Goal: Communication & Community: Share content

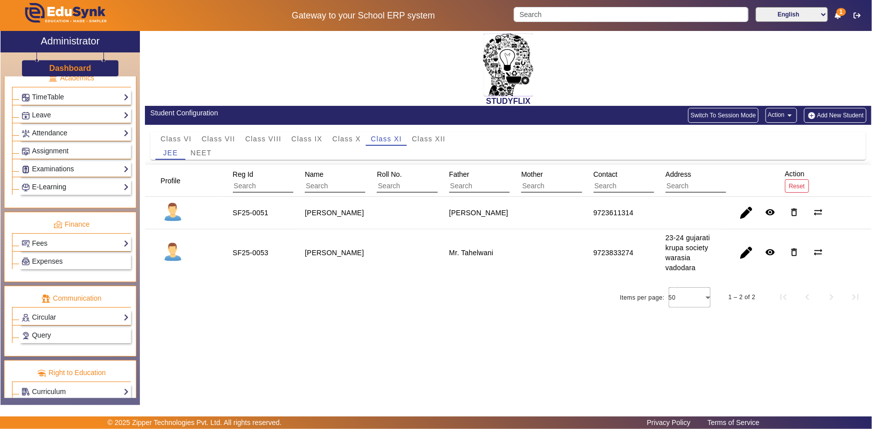
scroll to position [406, 0]
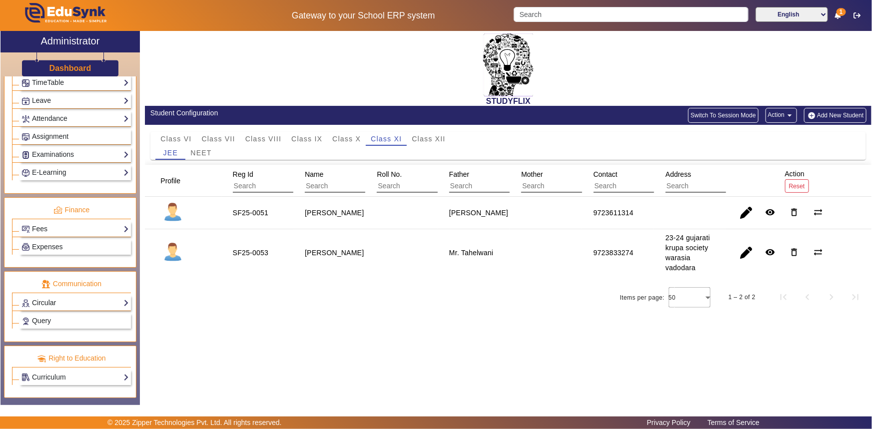
click at [47, 302] on link "Circular" at bounding box center [74, 302] width 107 height 11
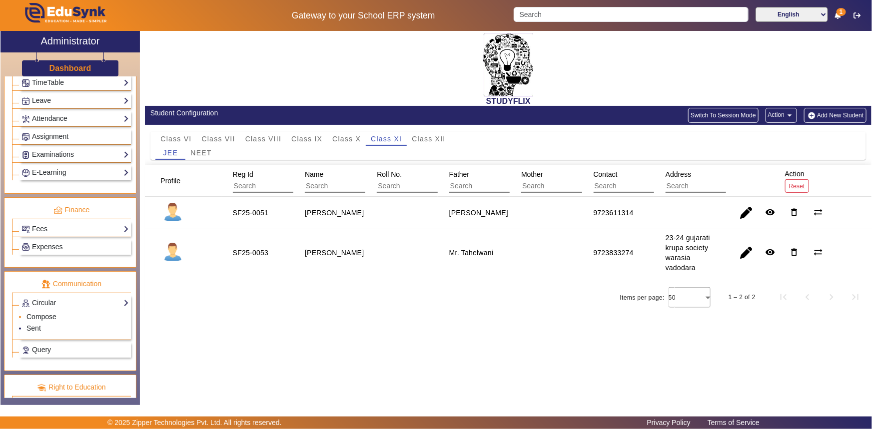
click at [45, 316] on link "Compose" at bounding box center [41, 317] width 30 height 8
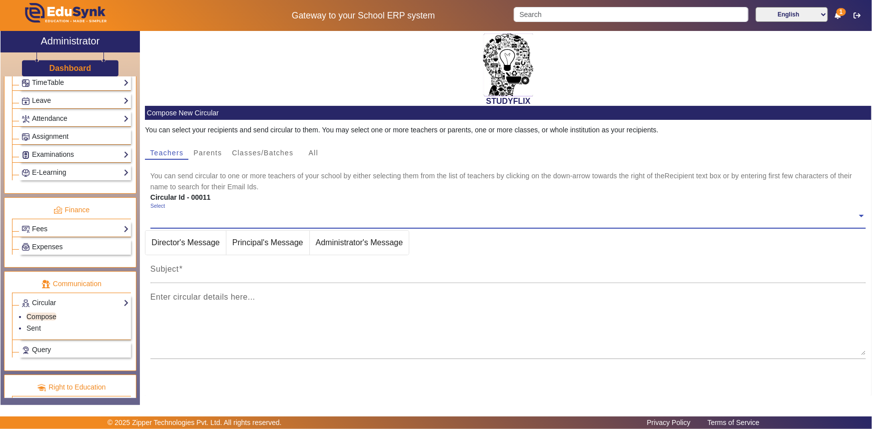
click at [183, 217] on input "text" at bounding box center [503, 215] width 707 height 9
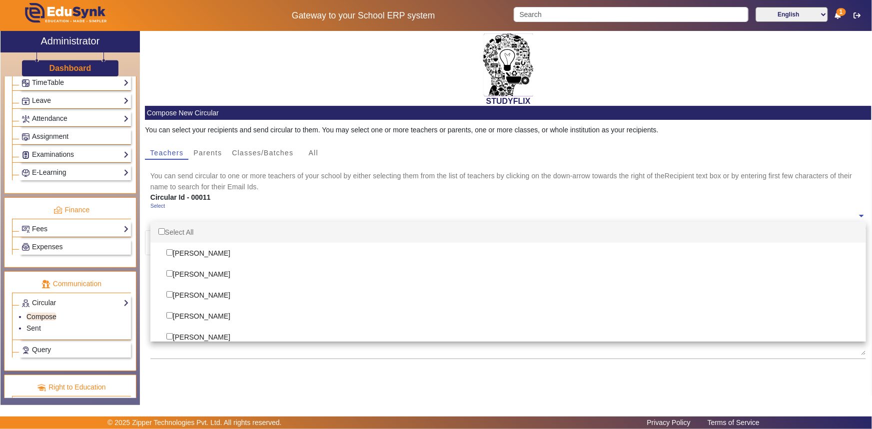
click at [176, 232] on div "Select All" at bounding box center [508, 232] width 716 height 21
checkbox input "true"
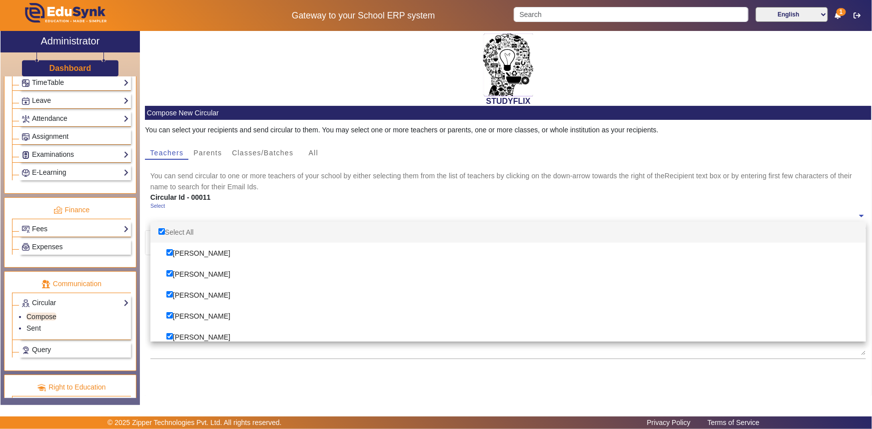
checkbox input "true"
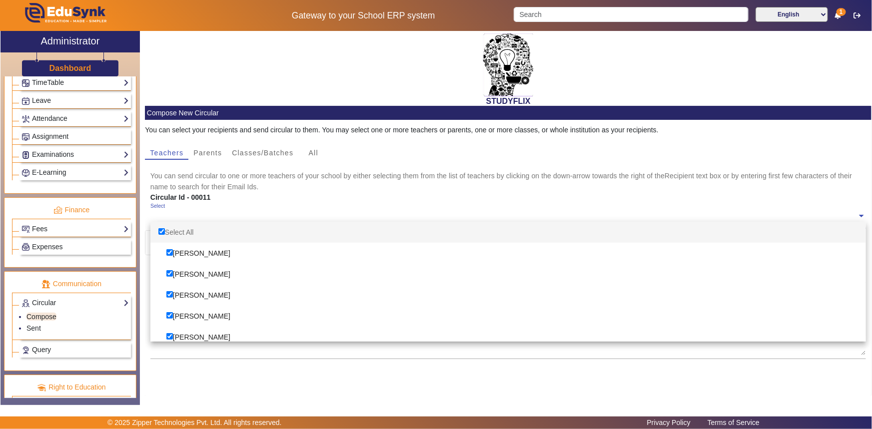
checkbox input "true"
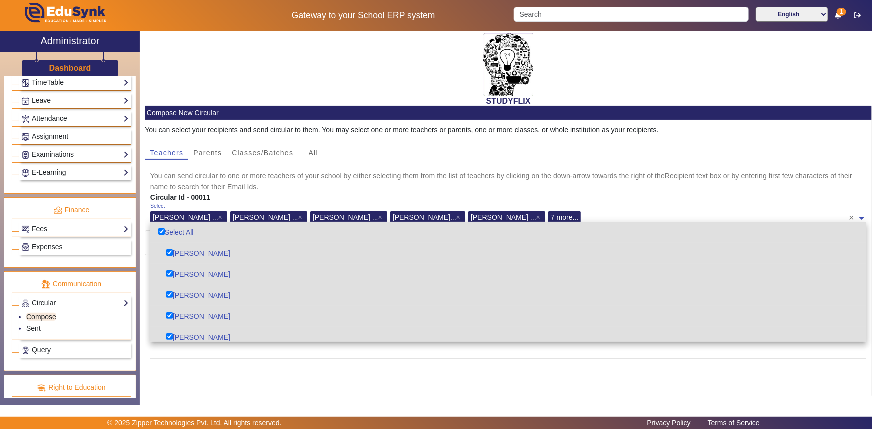
click at [564, 205] on div "Select [PERSON_NAME] ... × [PERSON_NAME] ... × [PERSON_NAME] ... × [PERSON_NAME…" at bounding box center [499, 215] width 699 height 22
click at [548, 369] on mat-card-content "You can select your recipients and send circular to them. You may select one or…" at bounding box center [508, 271] width 727 height 302
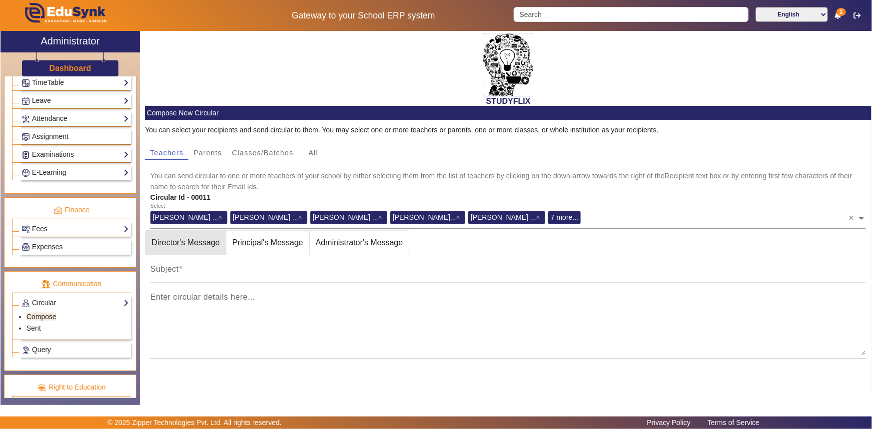
click at [206, 245] on span "Director's Message" at bounding box center [185, 243] width 80 height 24
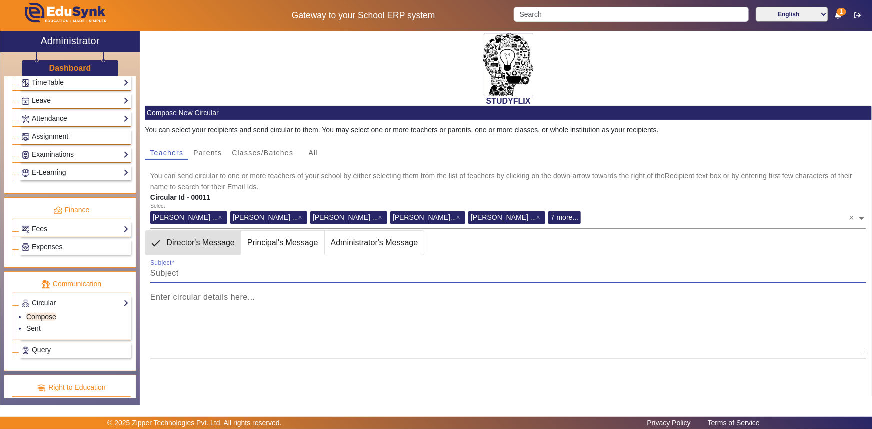
click at [199, 267] on input "Subject" at bounding box center [508, 273] width 716 height 12
click at [199, 269] on input "Subject" at bounding box center [508, 273] width 716 height 12
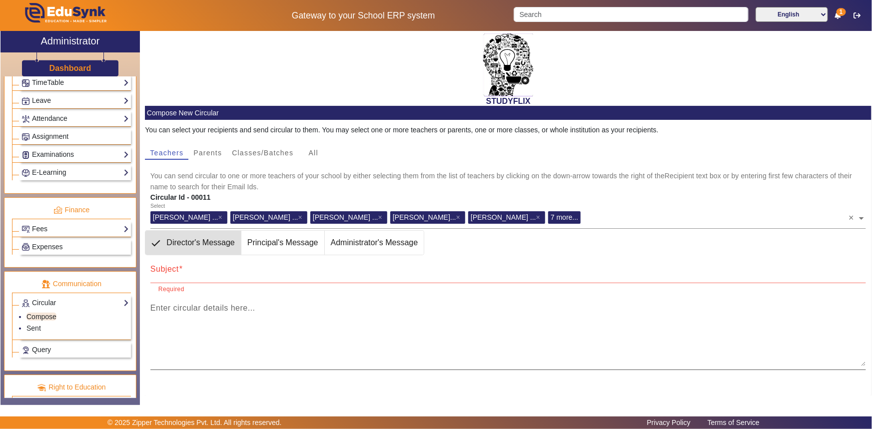
click at [164, 296] on div "Enter circular details here..." at bounding box center [508, 332] width 716 height 76
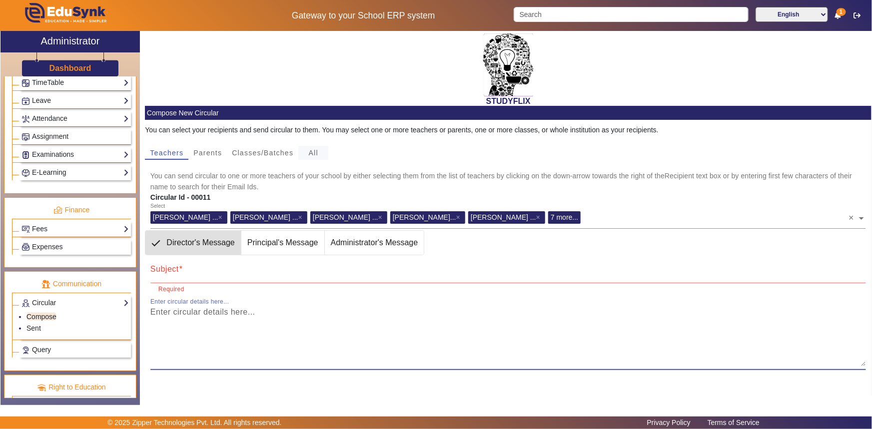
click at [311, 153] on span "All" at bounding box center [313, 152] width 9 height 7
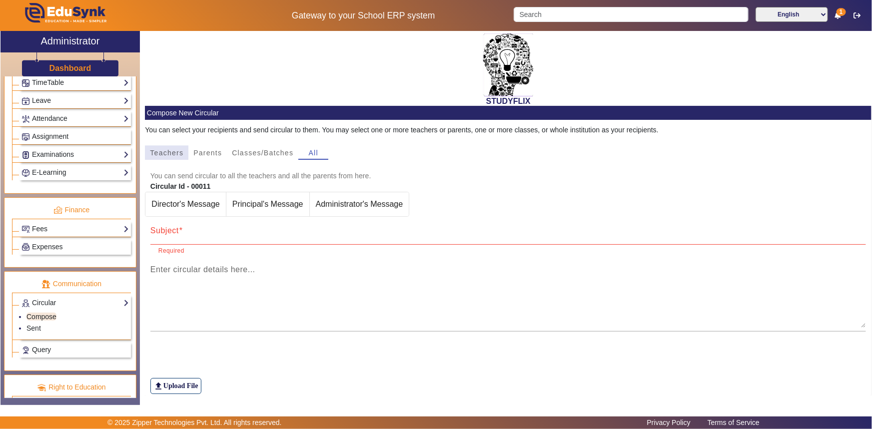
click at [170, 153] on span "Teachers" at bounding box center [166, 152] width 33 height 7
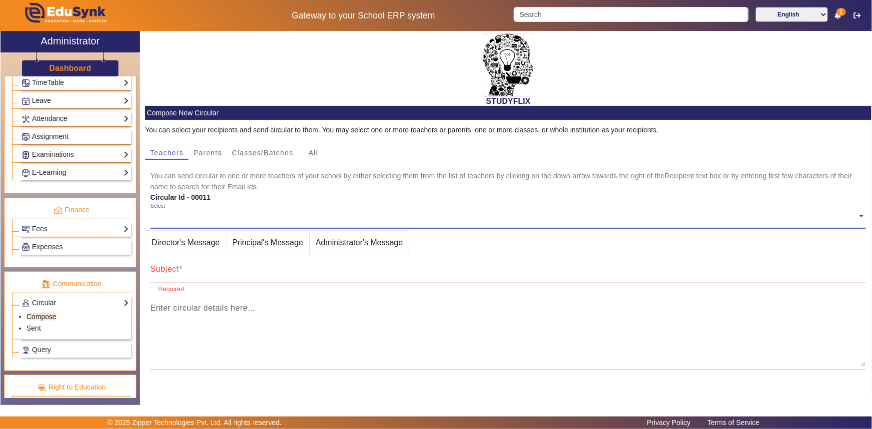
click at [175, 208] on div "Select" at bounding box center [503, 213] width 707 height 21
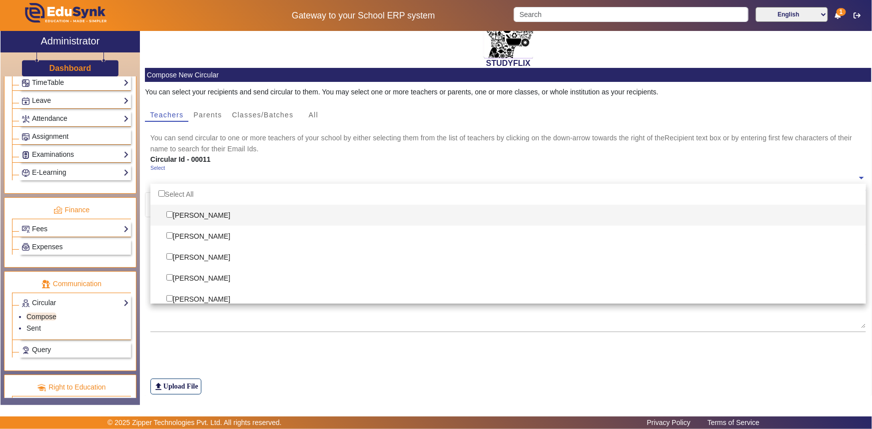
scroll to position [22, 0]
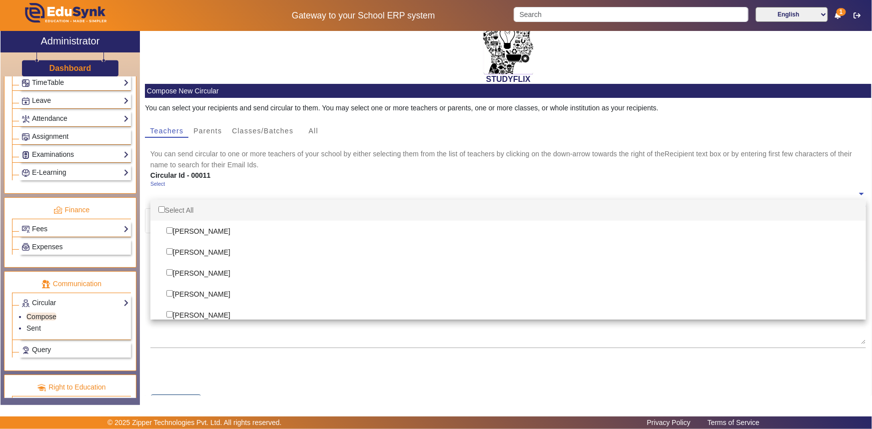
click at [181, 208] on div "Select All" at bounding box center [508, 210] width 716 height 21
checkbox input "true"
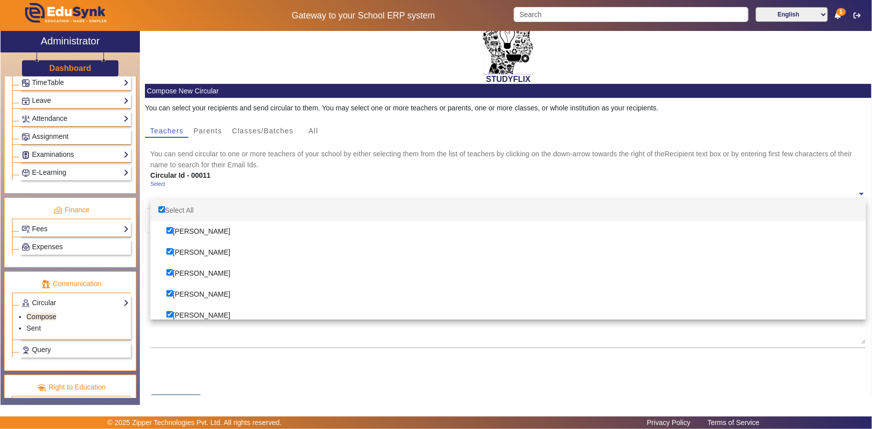
checkbox input "true"
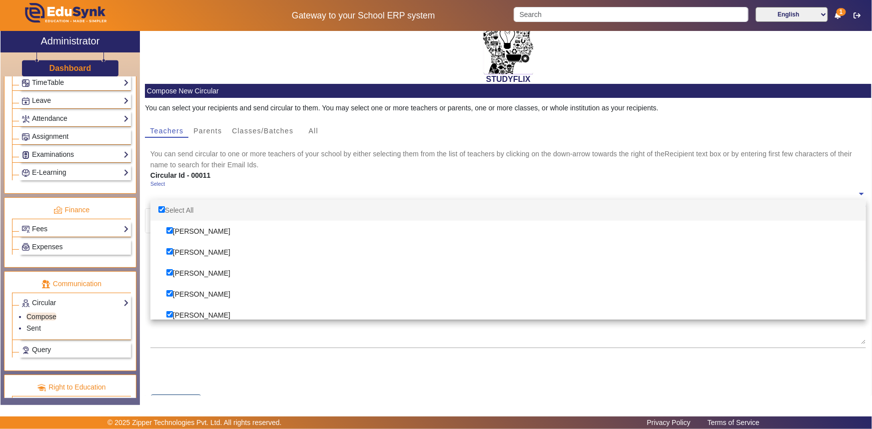
checkbox input "true"
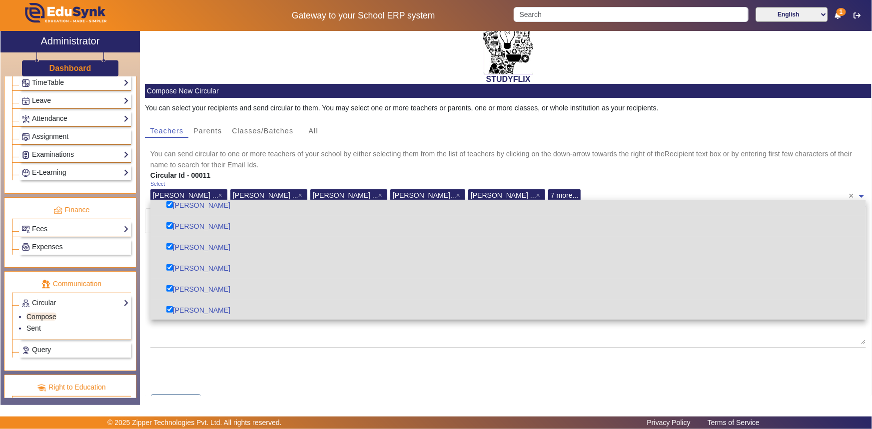
scroll to position [153, 0]
click at [248, 355] on mat-card-content "You can select your recipients and send circular to them. You may select one or…" at bounding box center [508, 254] width 727 height 313
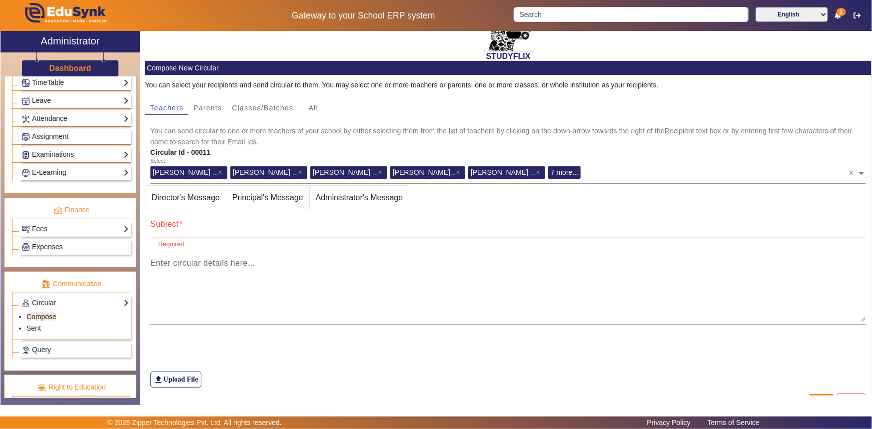
scroll to position [67, 0]
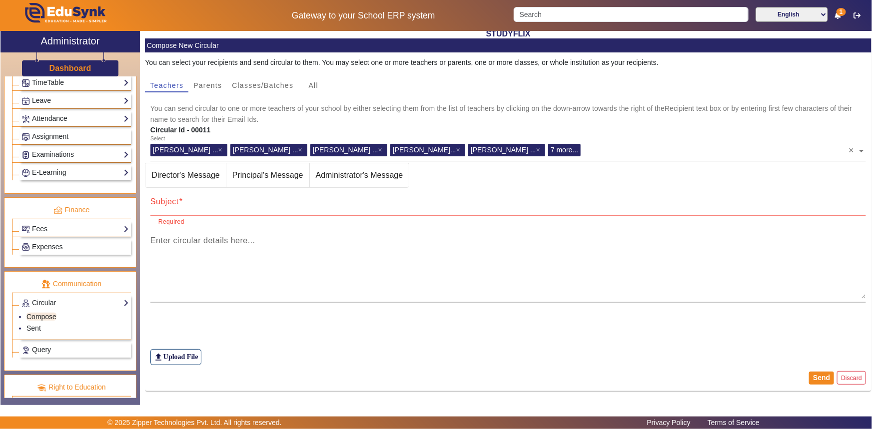
click at [205, 208] on input "Subject" at bounding box center [508, 206] width 716 height 12
